Goal: Information Seeking & Learning: Learn about a topic

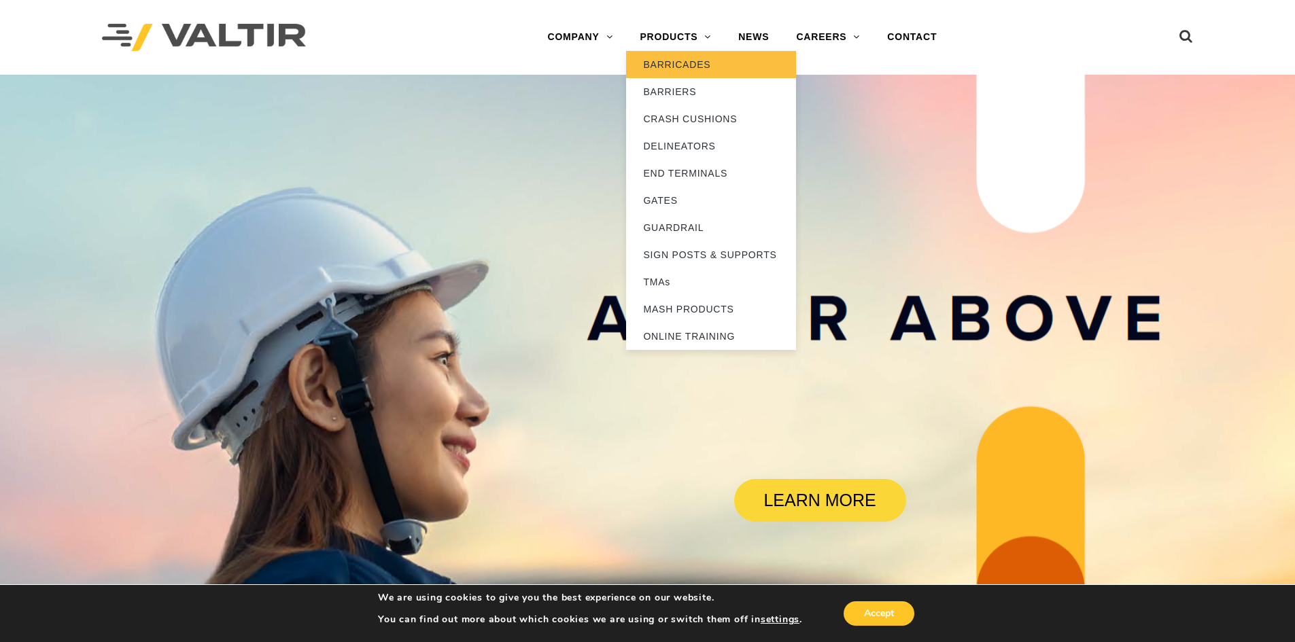
click at [672, 65] on link "BARRICADES" at bounding box center [711, 64] width 170 height 27
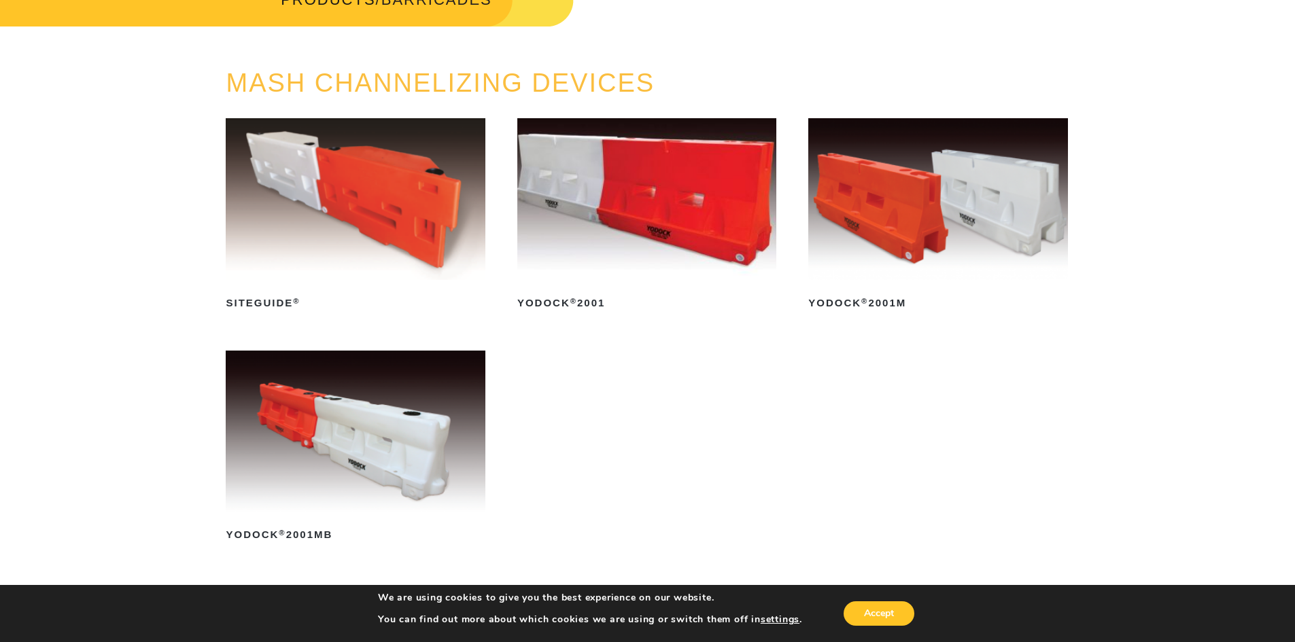
scroll to position [104, 0]
click at [879, 194] on img at bounding box center [937, 199] width 259 height 162
click at [362, 426] on img at bounding box center [355, 431] width 259 height 162
click at [674, 201] on img at bounding box center [646, 199] width 259 height 162
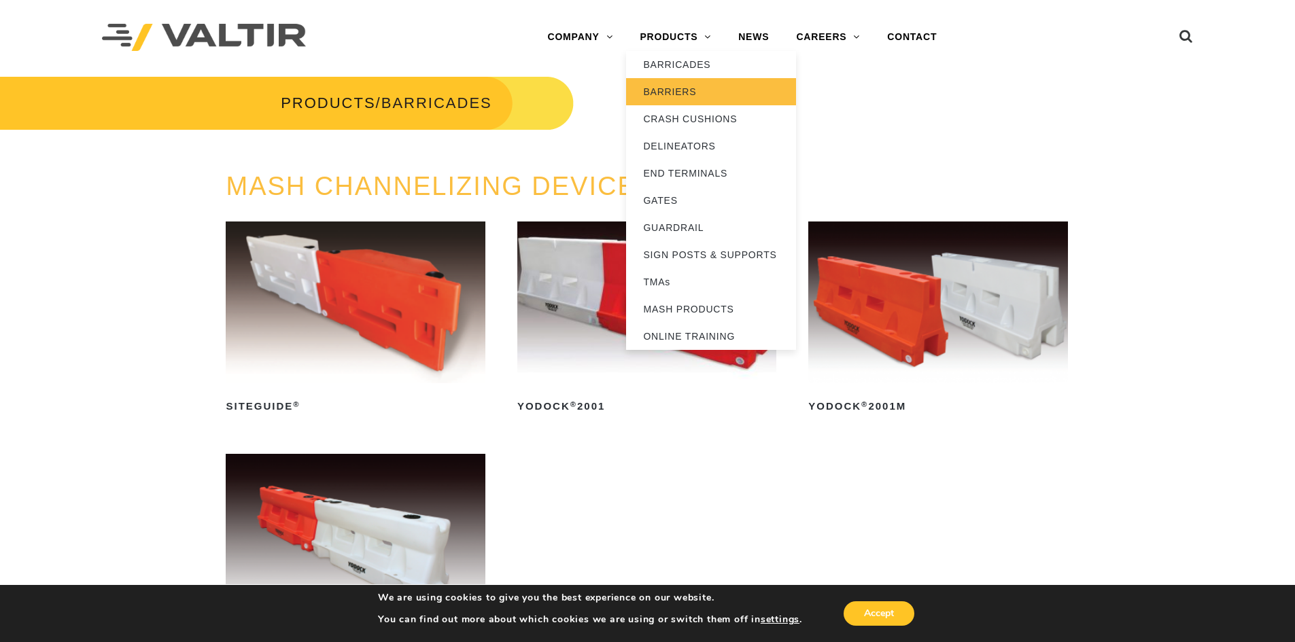
click at [669, 90] on link "BARRIERS" at bounding box center [711, 91] width 170 height 27
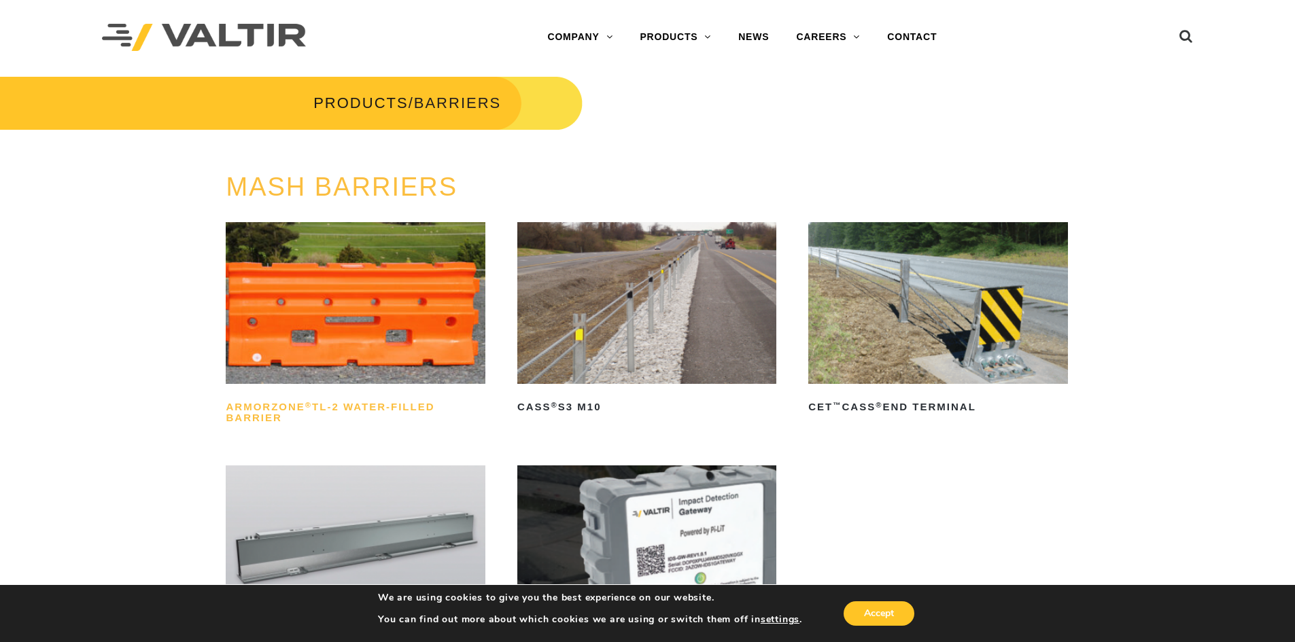
click at [405, 403] on h2 "ArmorZone ® TL-2 Water-Filled Barrier" at bounding box center [355, 412] width 259 height 33
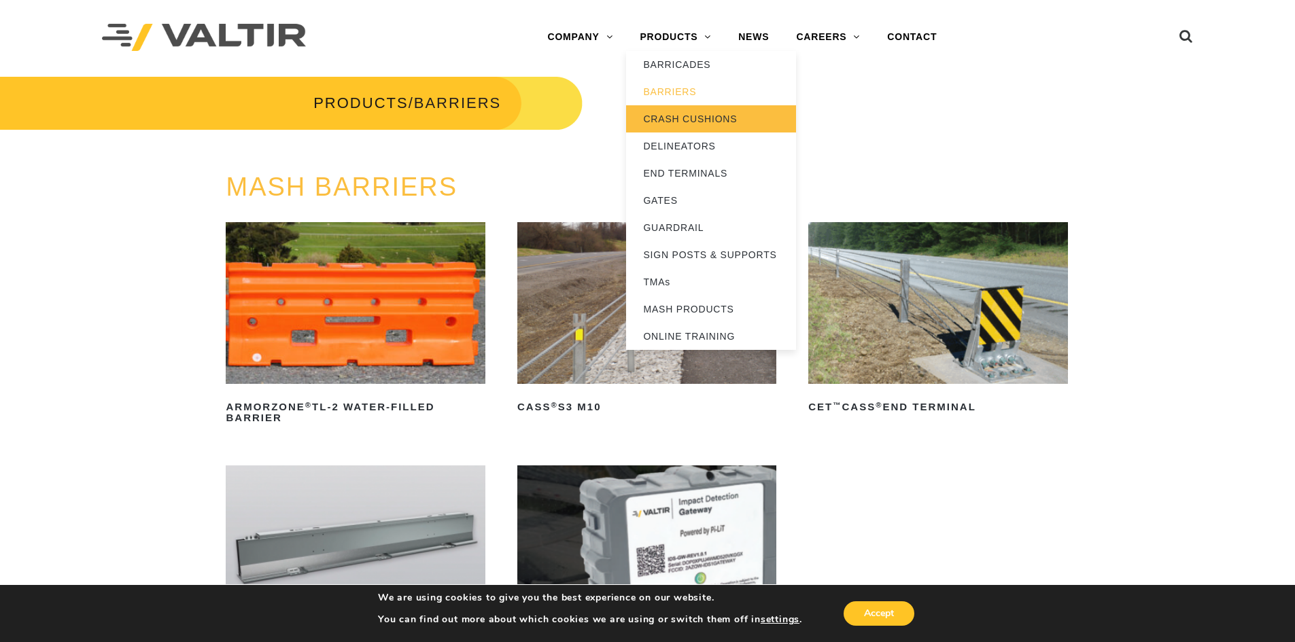
click at [686, 120] on link "CRASH CUSHIONS" at bounding box center [711, 118] width 170 height 27
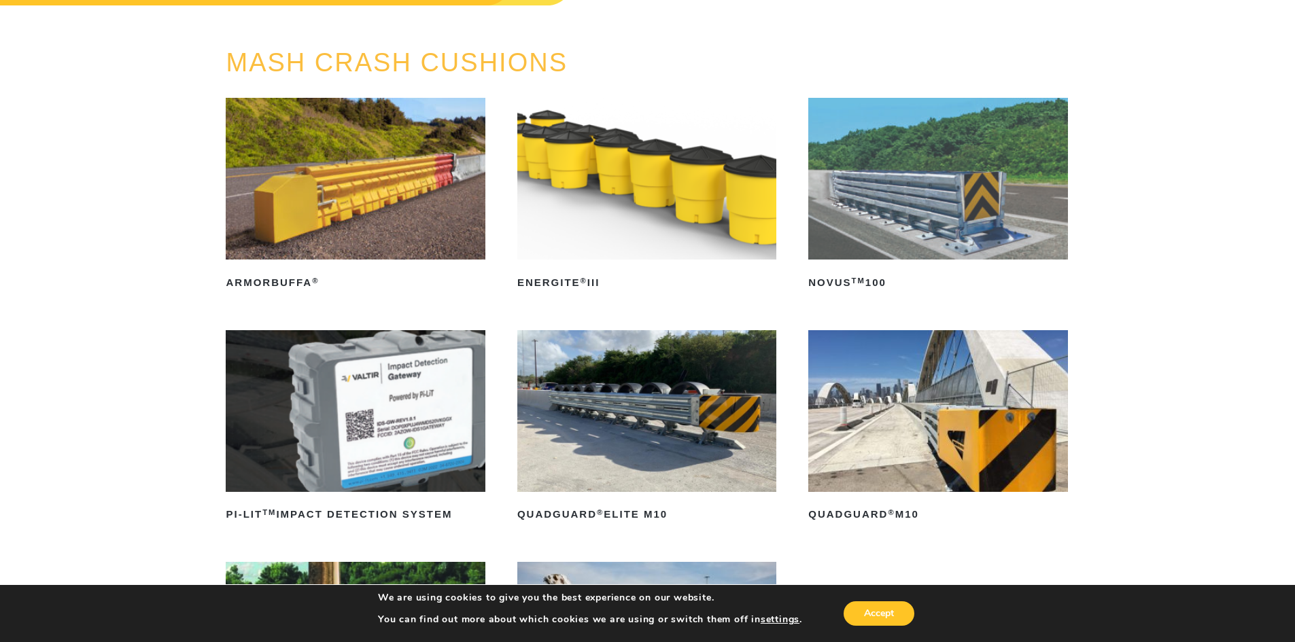
scroll to position [125, 0]
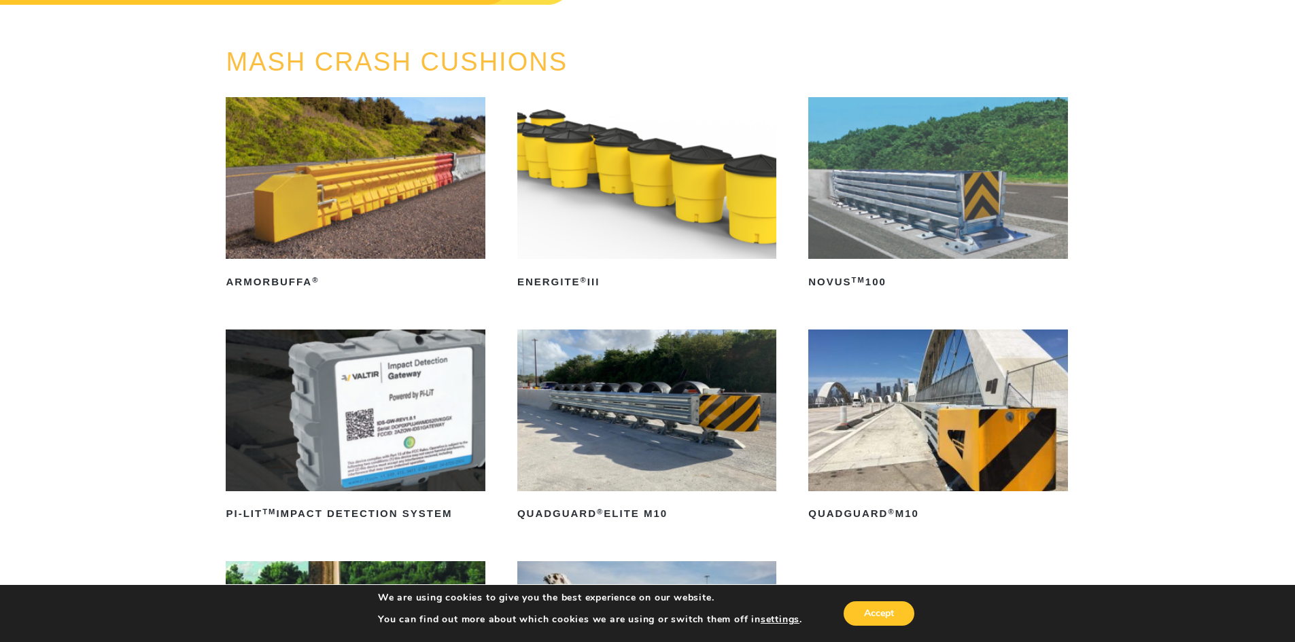
click at [889, 179] on img at bounding box center [937, 178] width 259 height 162
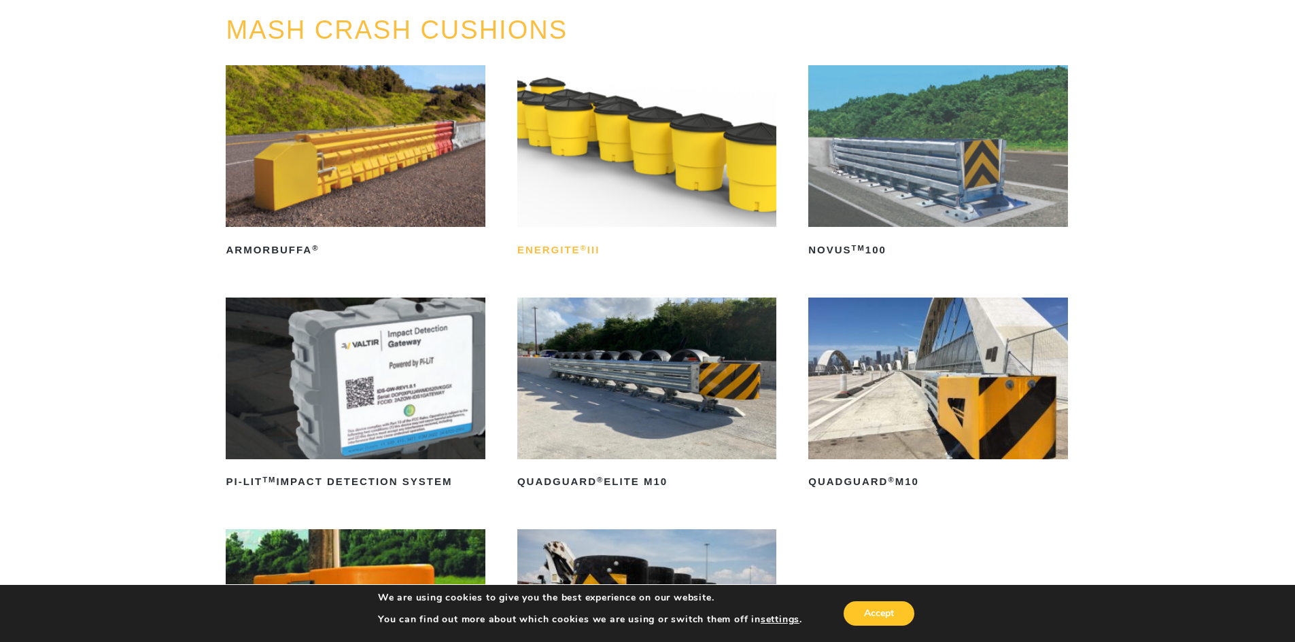
scroll to position [156, 0]
click at [941, 167] on img at bounding box center [937, 147] width 259 height 162
click at [935, 401] on img at bounding box center [937, 379] width 259 height 162
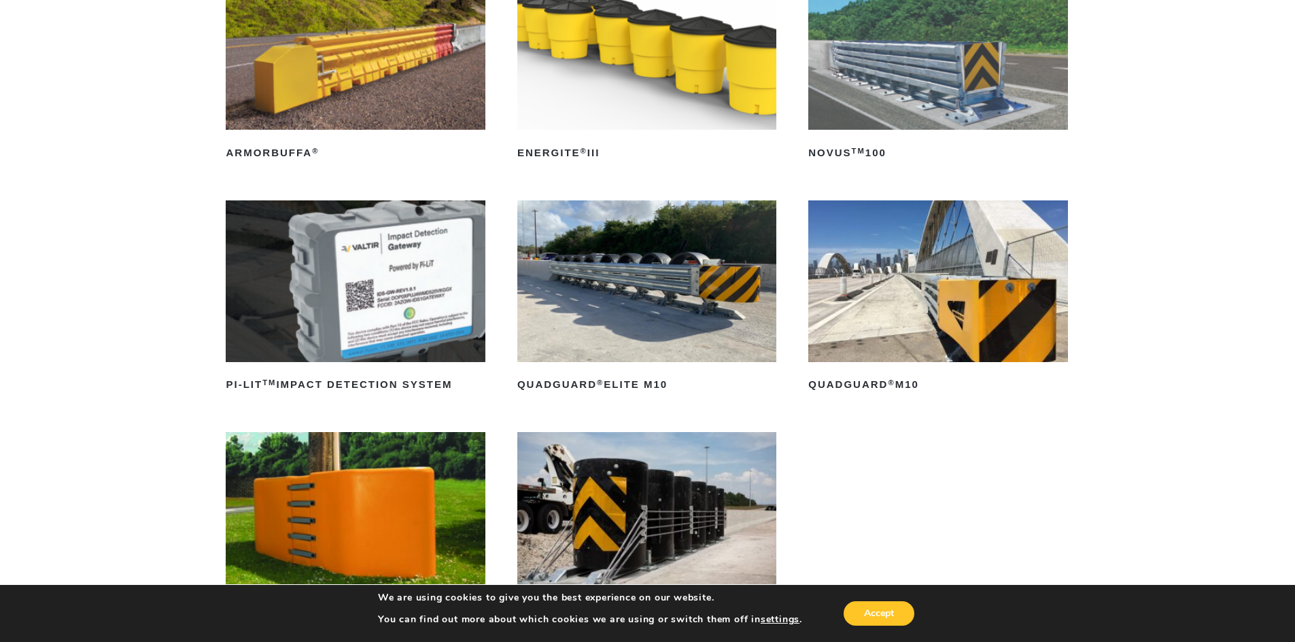
scroll to position [0, 0]
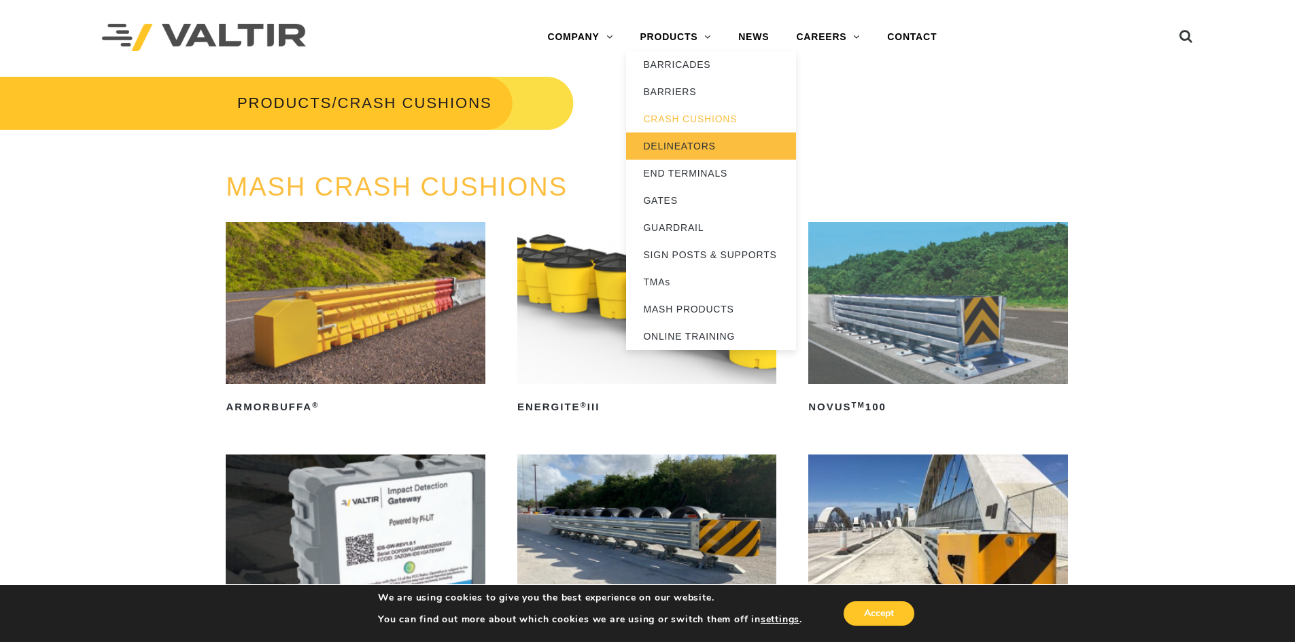
click at [671, 143] on link "DELINEATORS" at bounding box center [711, 146] width 170 height 27
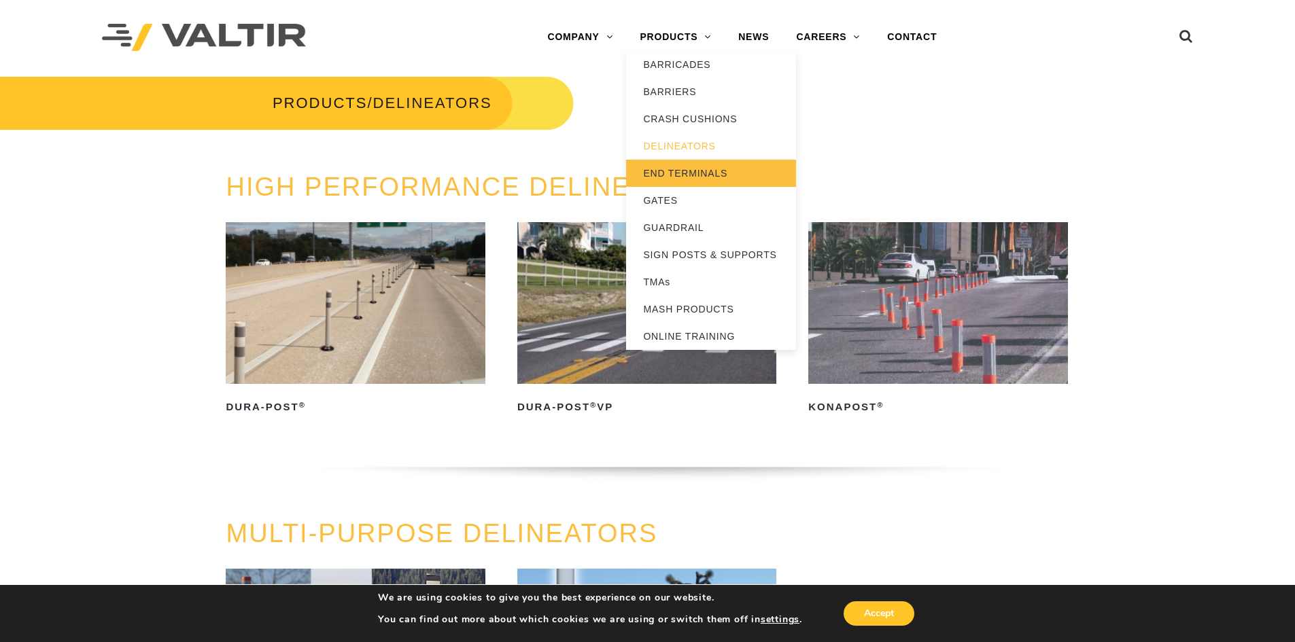
click at [680, 181] on link "END TERMINALS" at bounding box center [711, 173] width 170 height 27
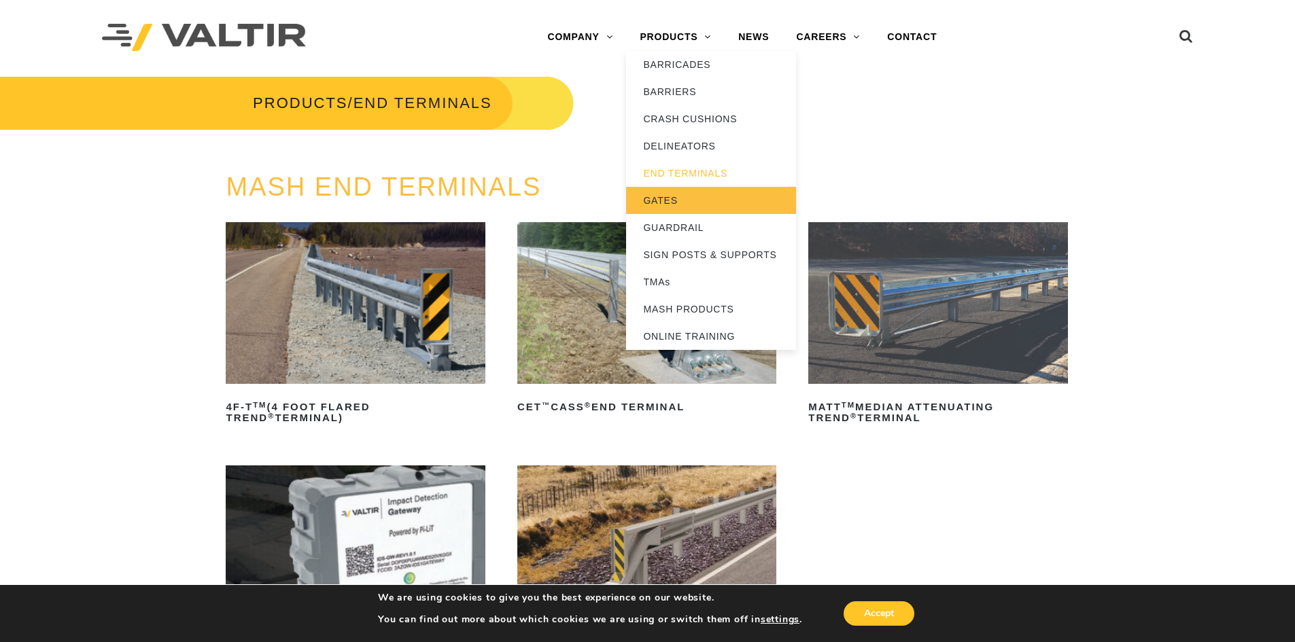
click at [661, 201] on link "GATES" at bounding box center [711, 200] width 170 height 27
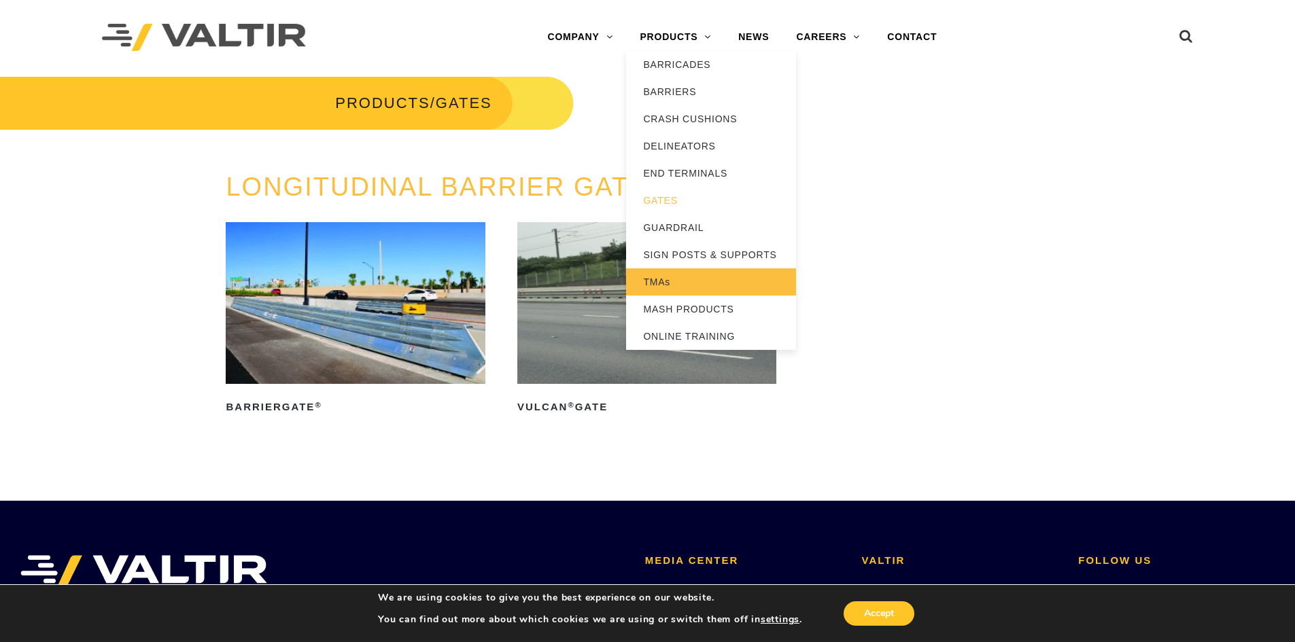
click at [656, 285] on link "TMAs" at bounding box center [711, 281] width 170 height 27
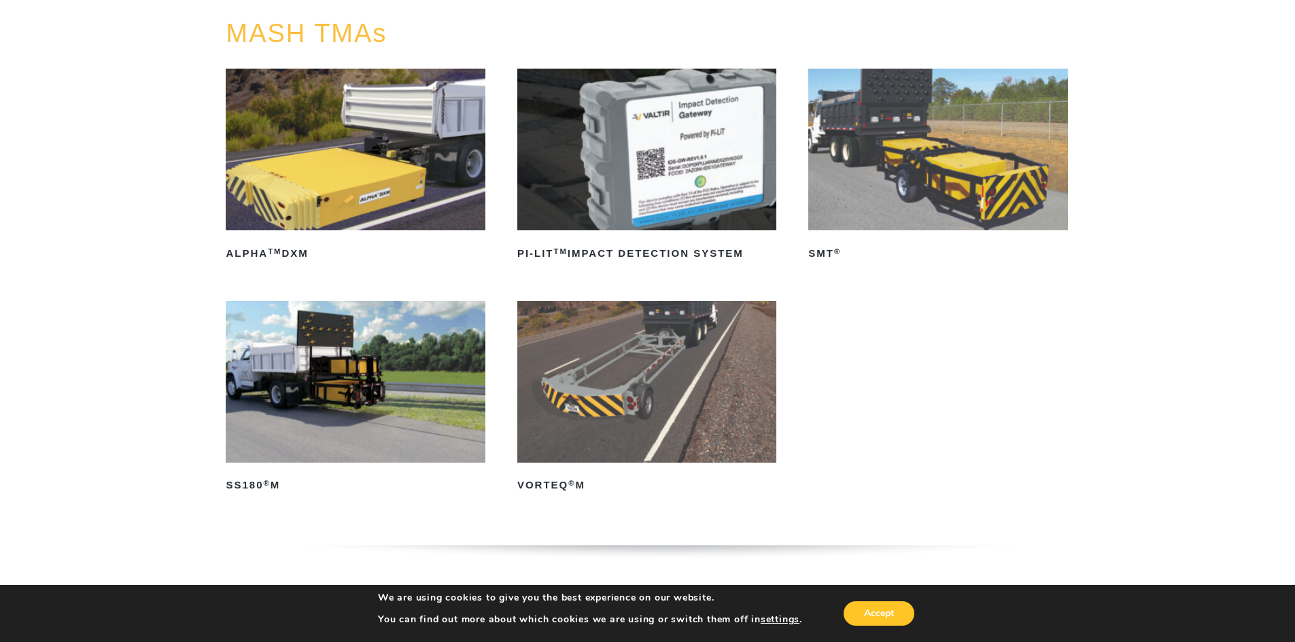
scroll to position [154, 0]
click at [336, 384] on img at bounding box center [355, 381] width 259 height 162
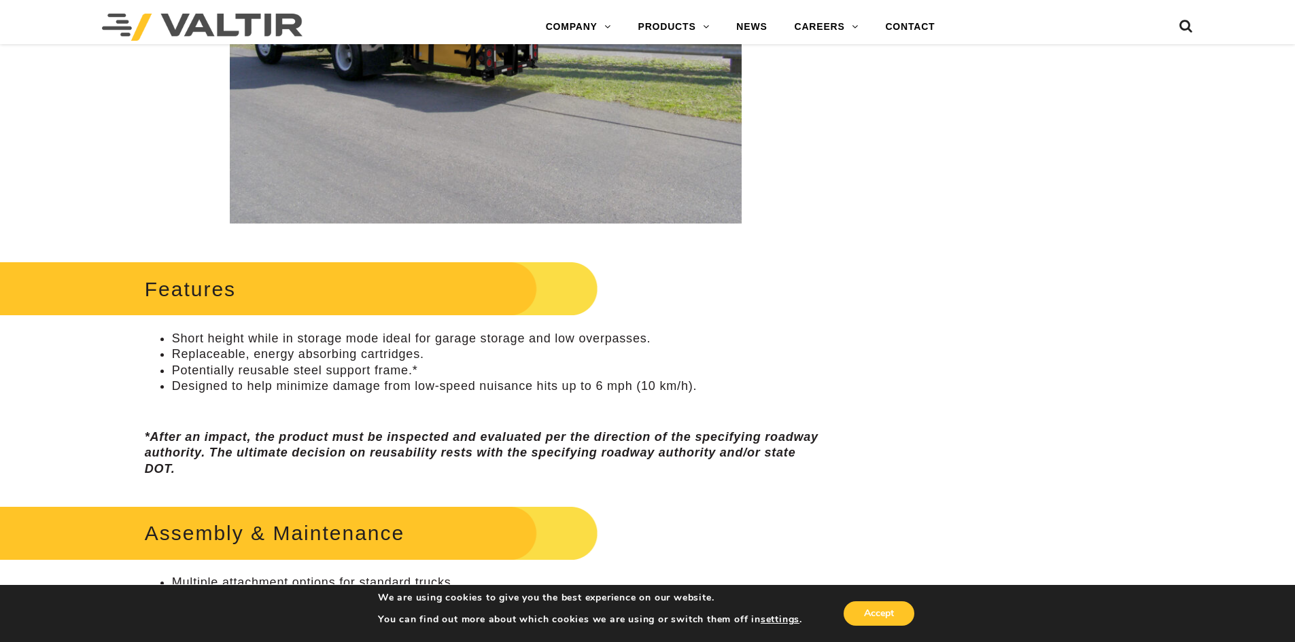
scroll to position [509, 0]
